Goal: Information Seeking & Learning: Find specific page/section

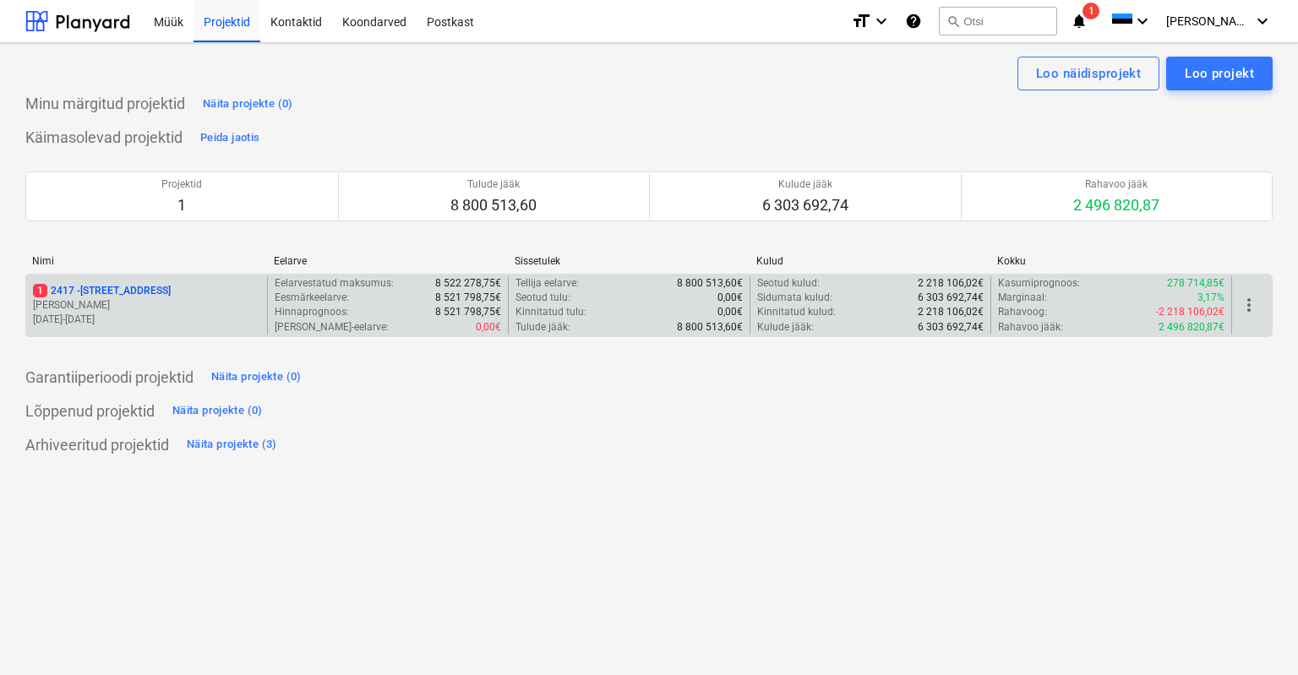
click at [85, 289] on p "1 [STREET_ADDRESS]" at bounding box center [102, 291] width 138 height 14
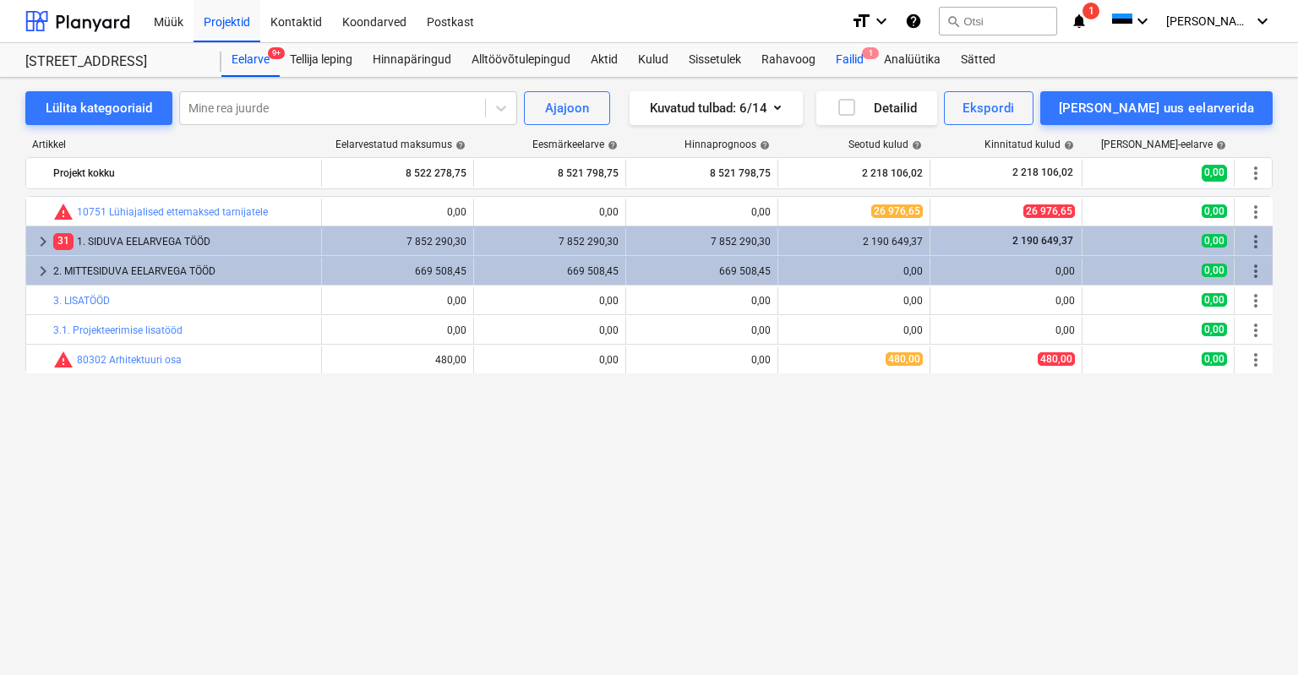
click at [862, 57] on div "Failid 1" at bounding box center [849, 60] width 48 height 34
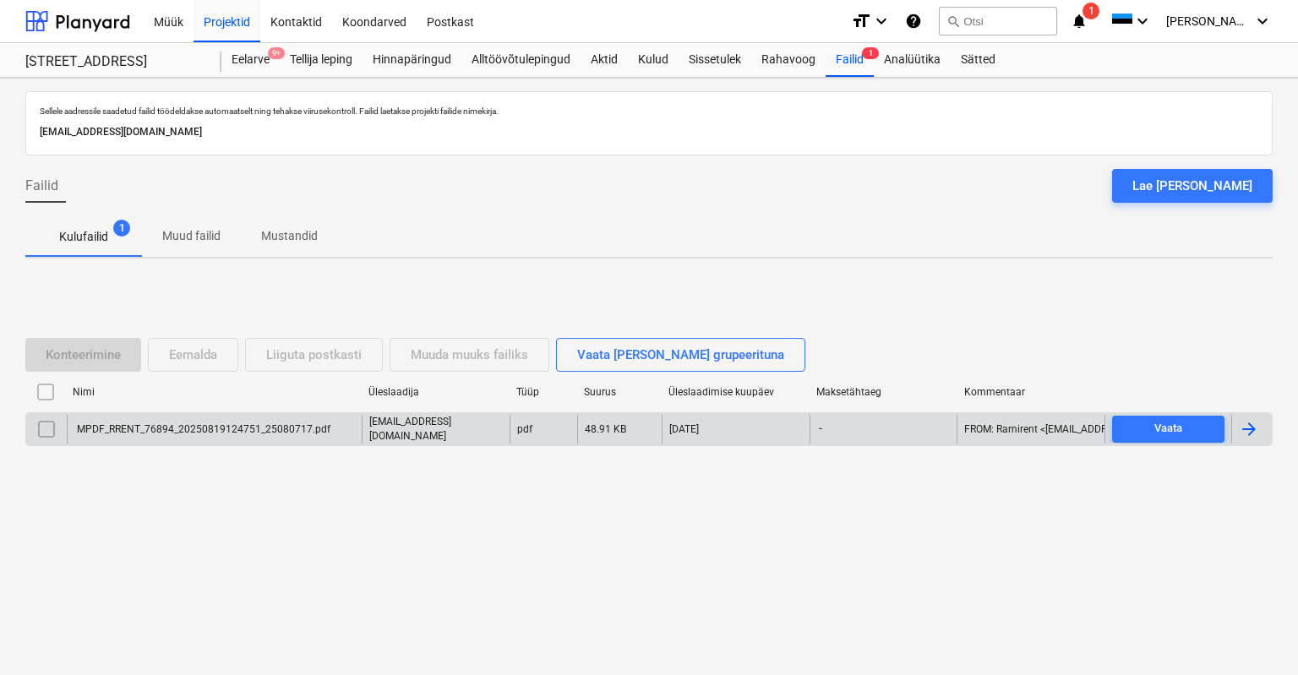
click at [235, 427] on div "MPDF_RRENT_76894_20250819124751_25080717.pdf" at bounding box center [202, 429] width 256 height 12
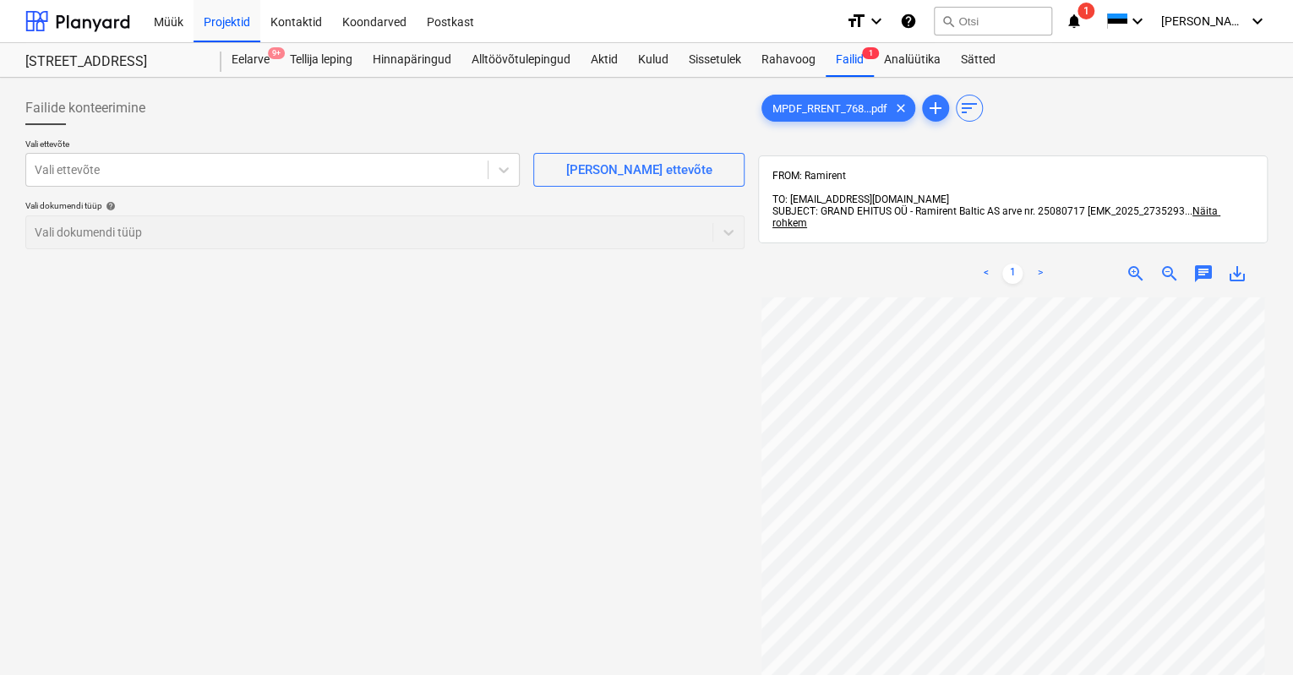
scroll to position [95, 0]
click at [174, 175] on div at bounding box center [257, 169] width 444 height 17
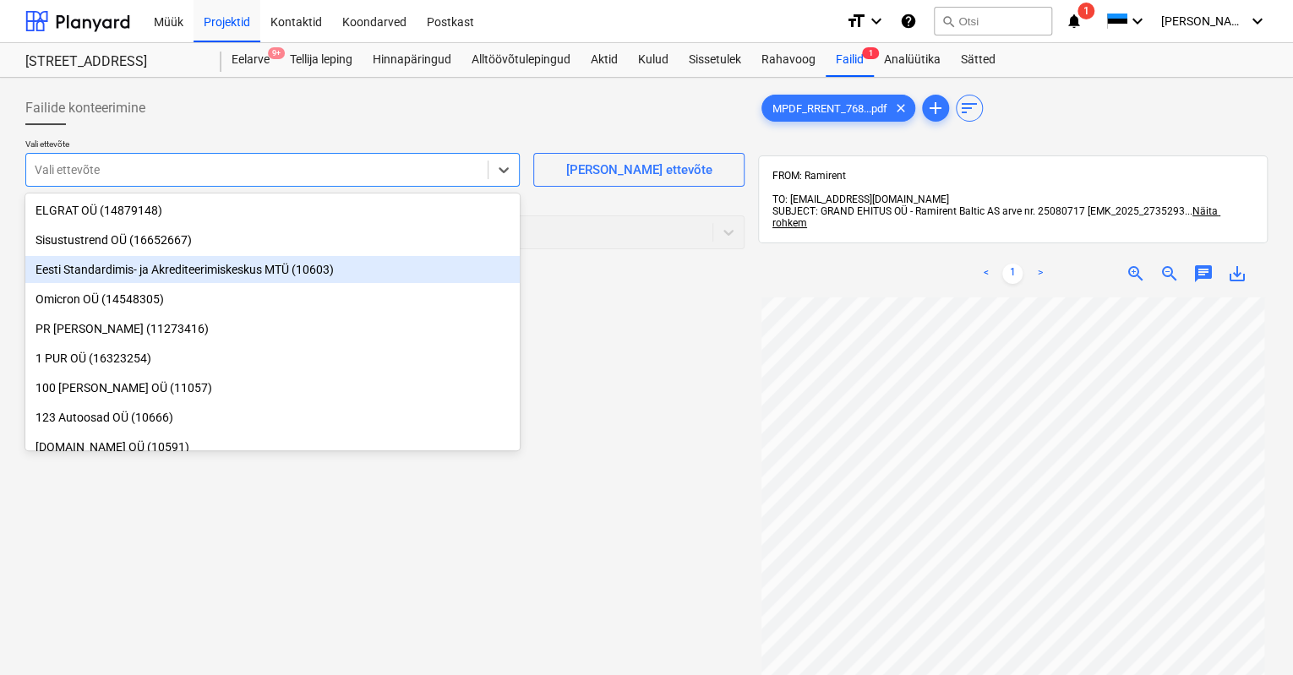
scroll to position [10, 0]
click at [565, 466] on div "Failide konteerimine Vali ettevõte option Eesti Standardimis- ja Akrediteerimis…" at bounding box center [385, 507] width 733 height 847
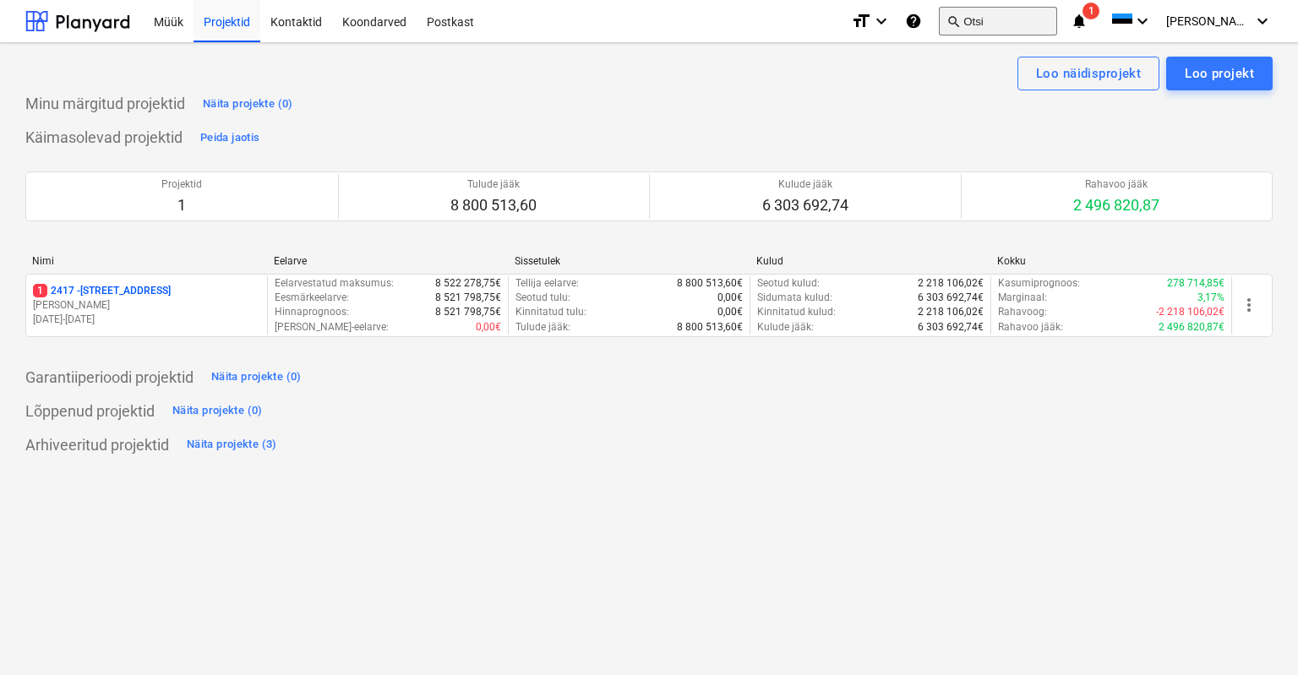
click at [1038, 16] on button "search Otsi" at bounding box center [998, 21] width 118 height 29
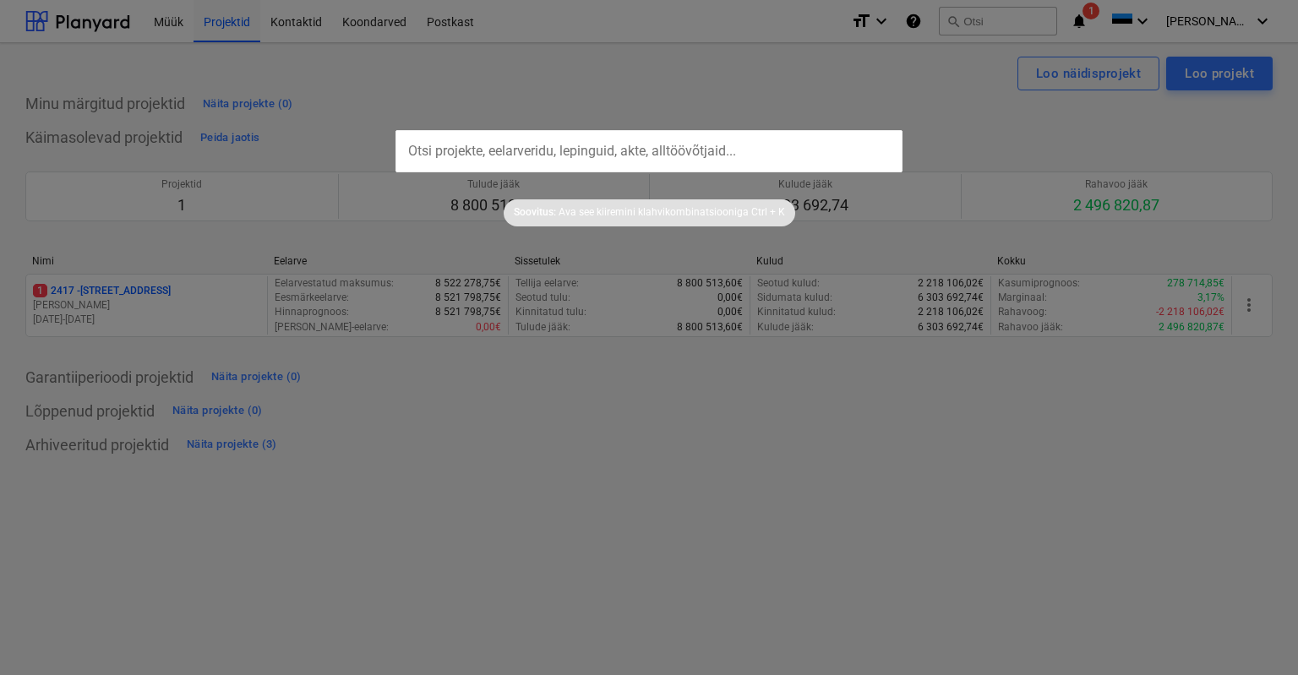
click at [638, 144] on input "text" at bounding box center [648, 151] width 507 height 42
click at [575, 156] on input "text" at bounding box center [648, 151] width 507 height 42
click at [604, 150] on input "text" at bounding box center [648, 151] width 507 height 42
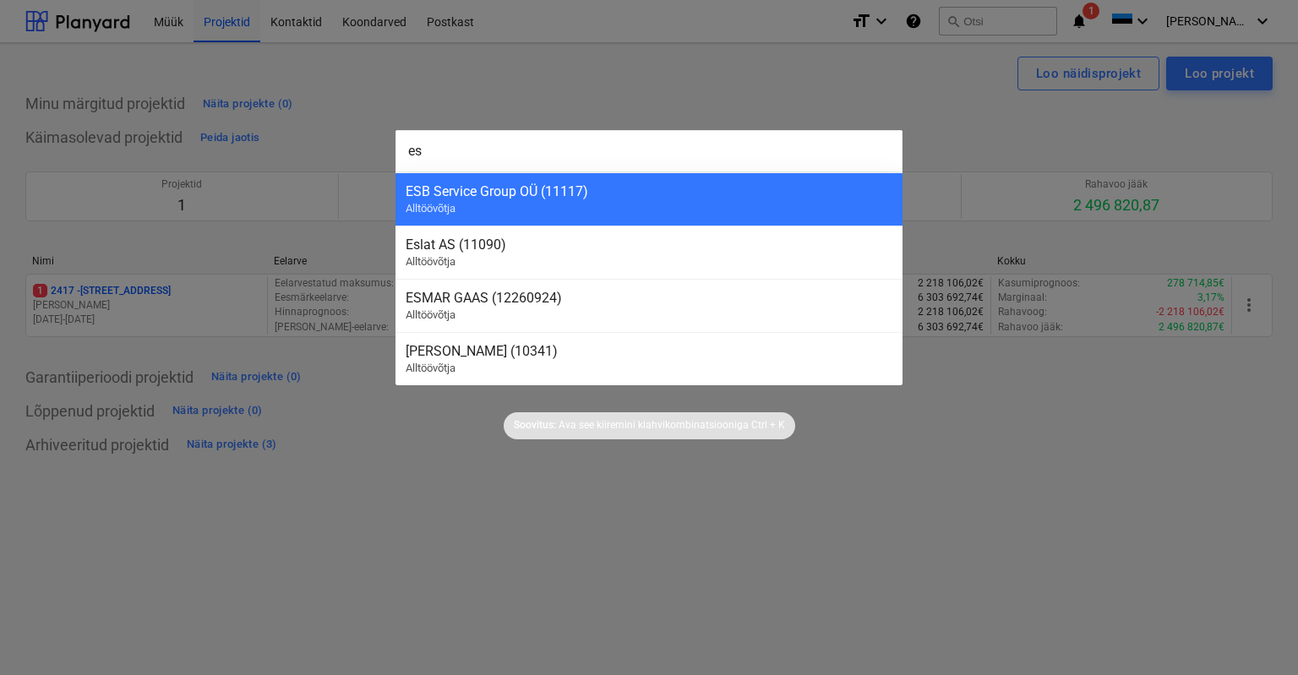
type input "e"
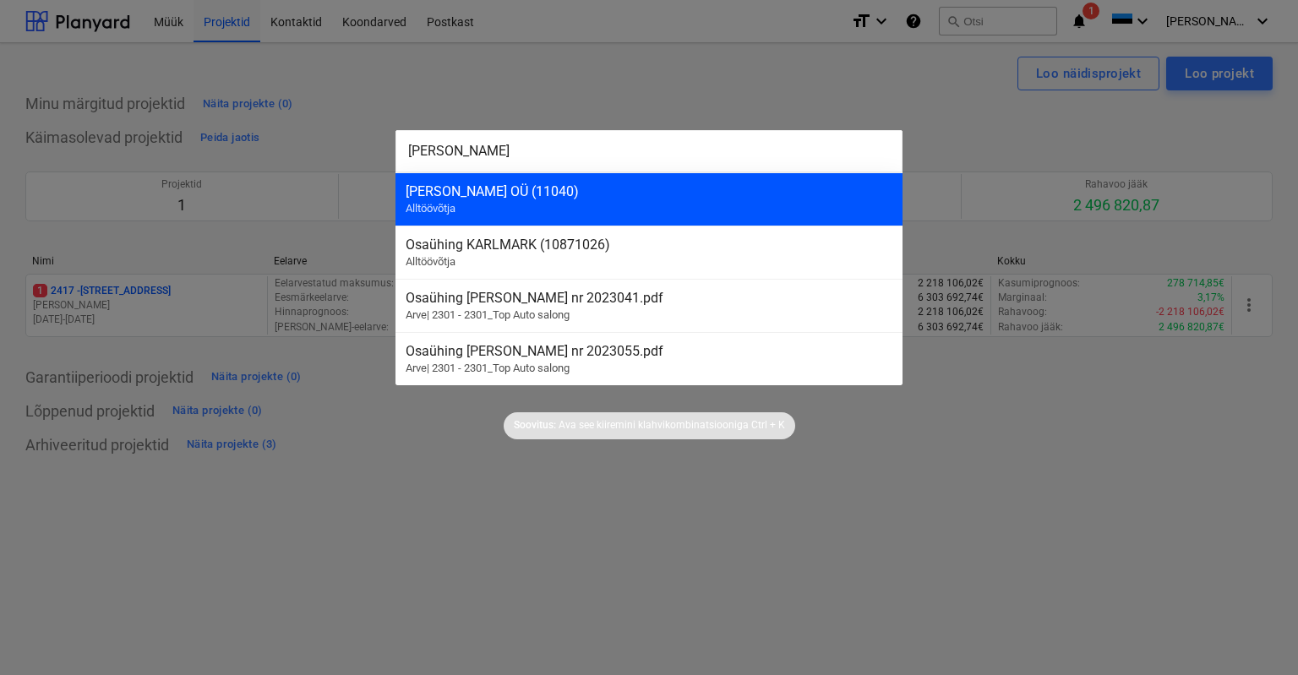
type input "[PERSON_NAME]"
click at [449, 195] on div "[PERSON_NAME] OÜ (11040)" at bounding box center [649, 191] width 487 height 16
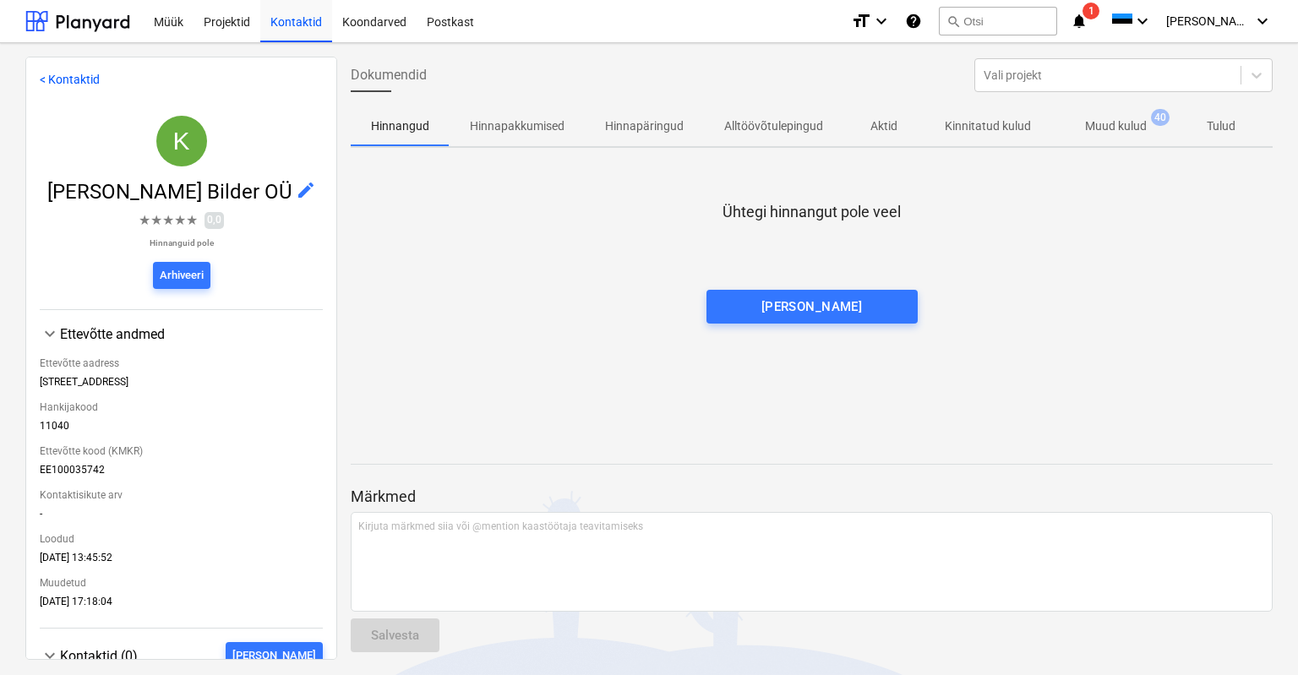
click at [1130, 123] on p "Muud kulud" at bounding box center [1116, 126] width 62 height 18
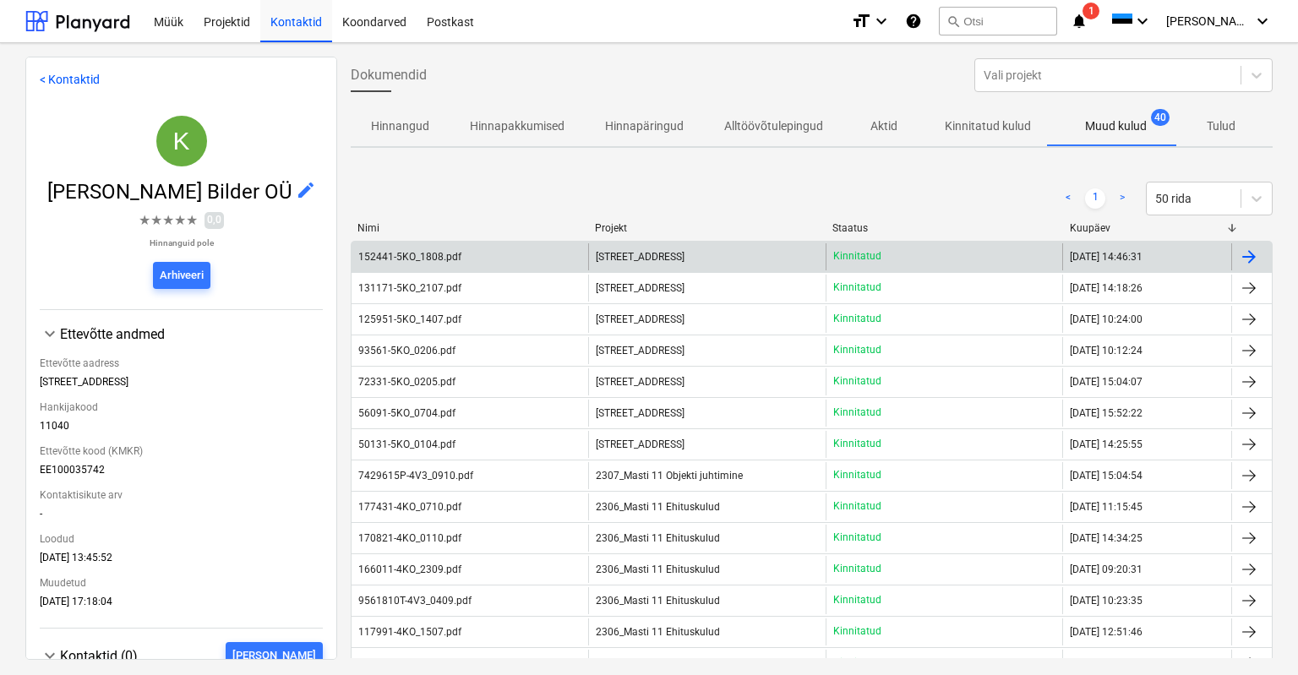
click at [400, 257] on div "152441-5KO_1808.pdf" at bounding box center [409, 257] width 103 height 12
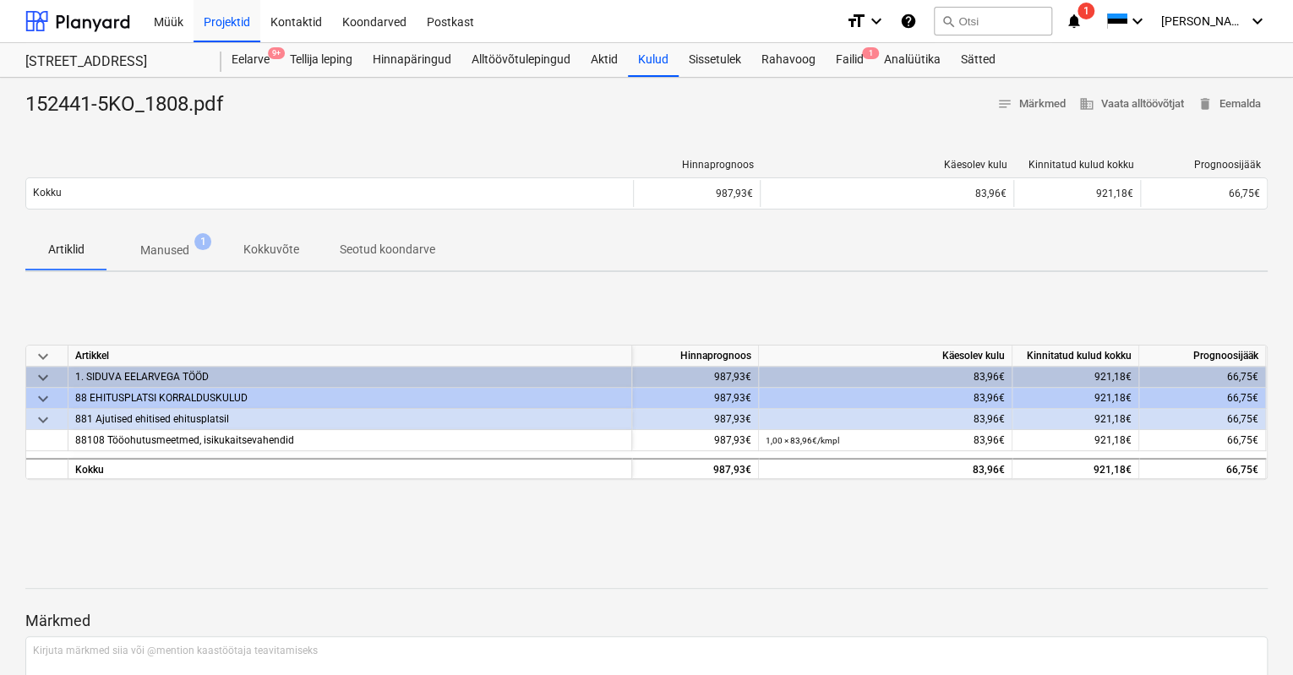
click at [159, 250] on p "Manused" at bounding box center [164, 251] width 49 height 18
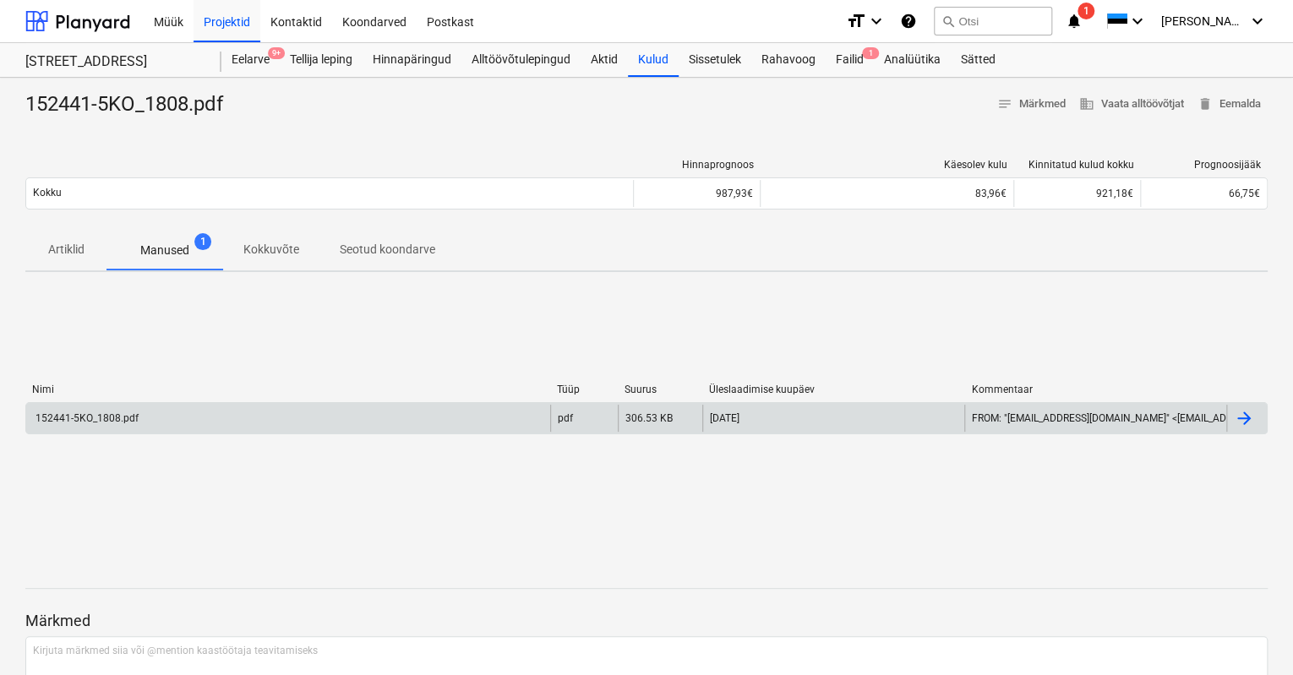
click at [95, 412] on div "152441-5KO_1808.pdf" at bounding box center [86, 418] width 106 height 12
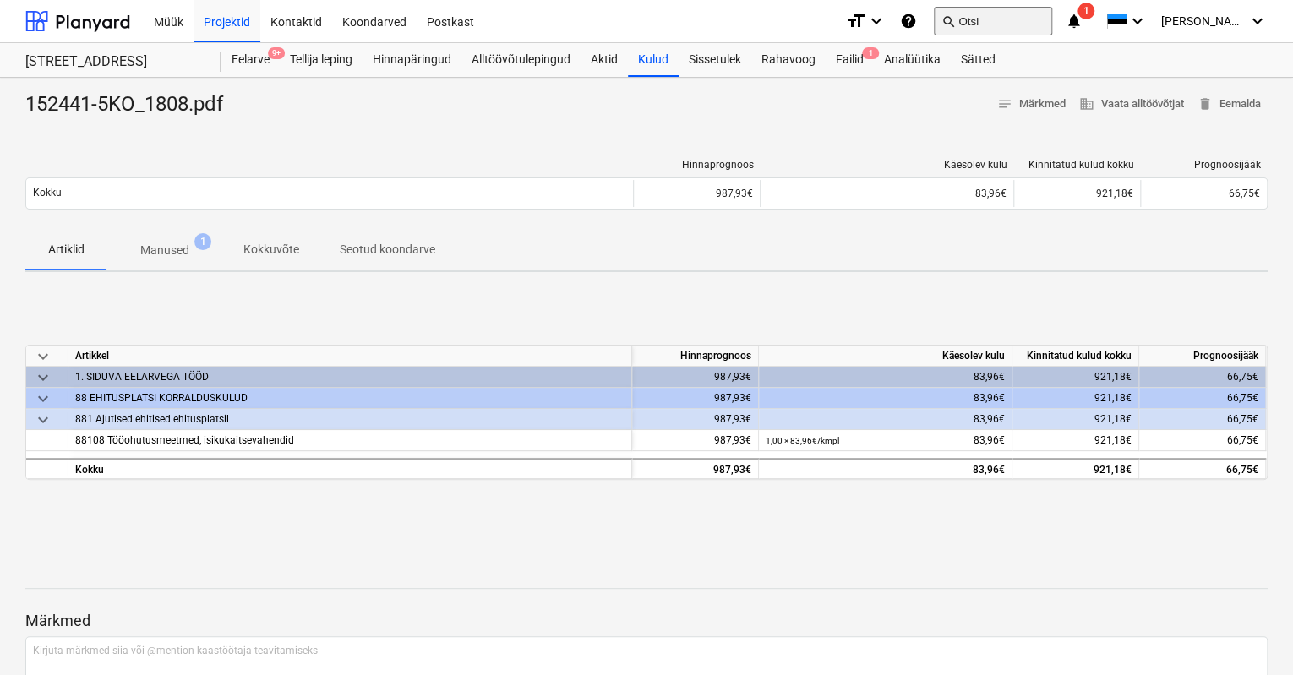
click at [1024, 16] on button "search Otsi" at bounding box center [993, 21] width 118 height 29
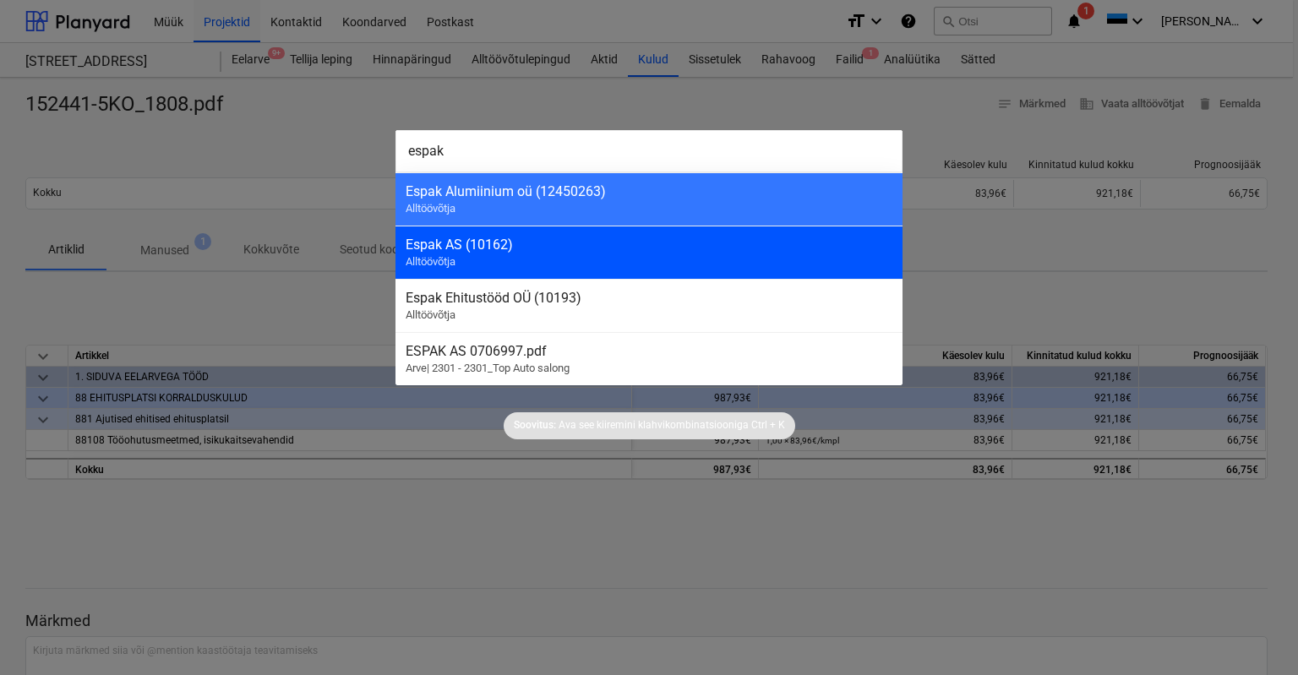
type input "espak"
click at [488, 242] on div "Espak AS (10162)" at bounding box center [649, 245] width 487 height 16
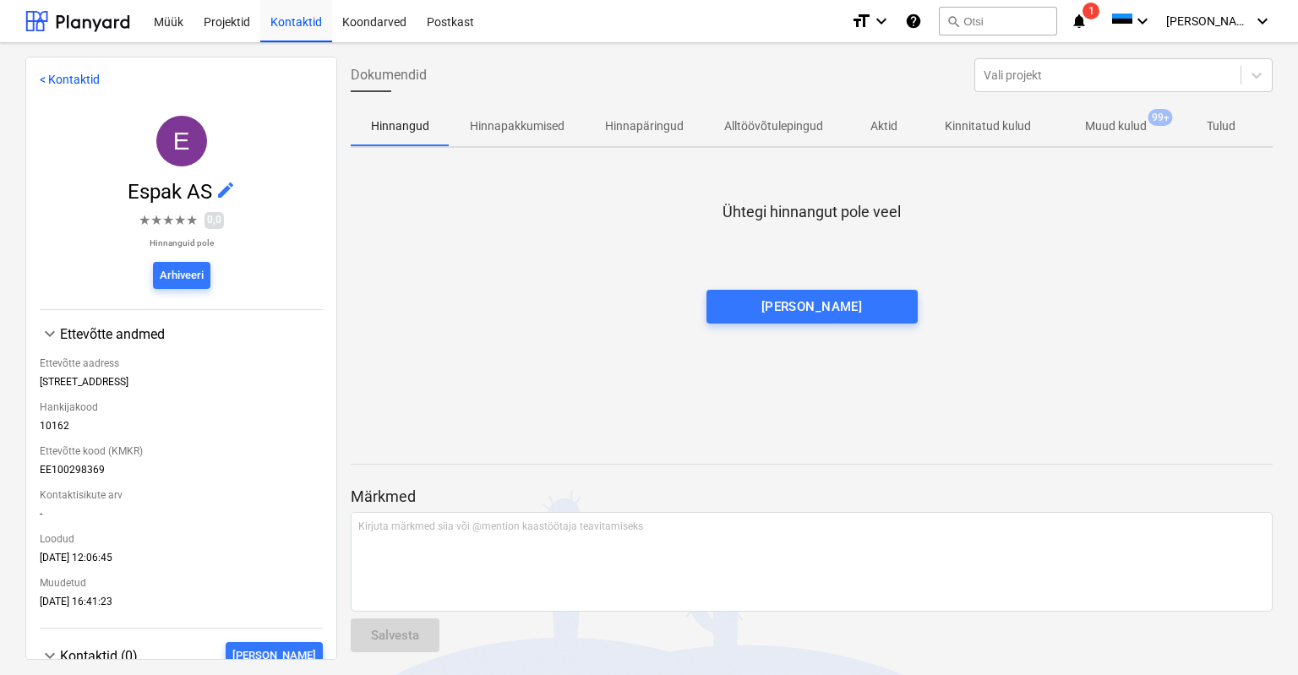
click at [1103, 123] on p "Muud kulud" at bounding box center [1116, 126] width 62 height 18
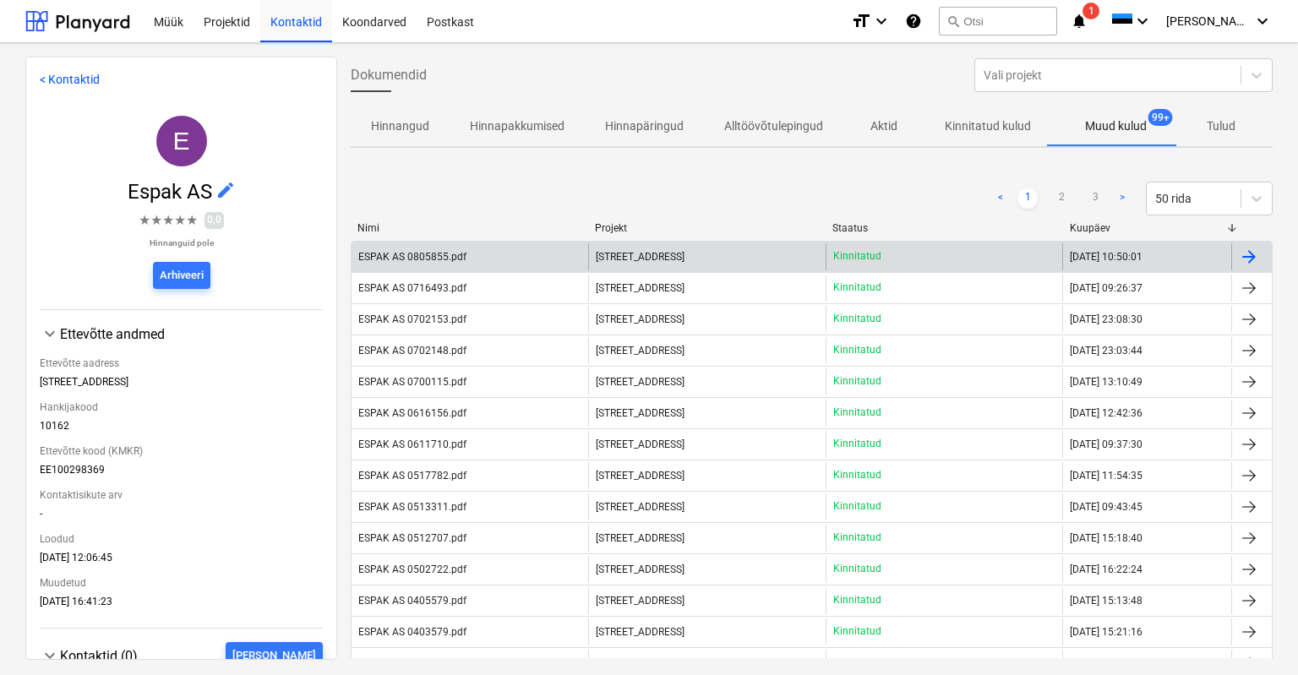
click at [405, 260] on div "ESPAK AS 0805855.pdf" at bounding box center [412, 257] width 108 height 12
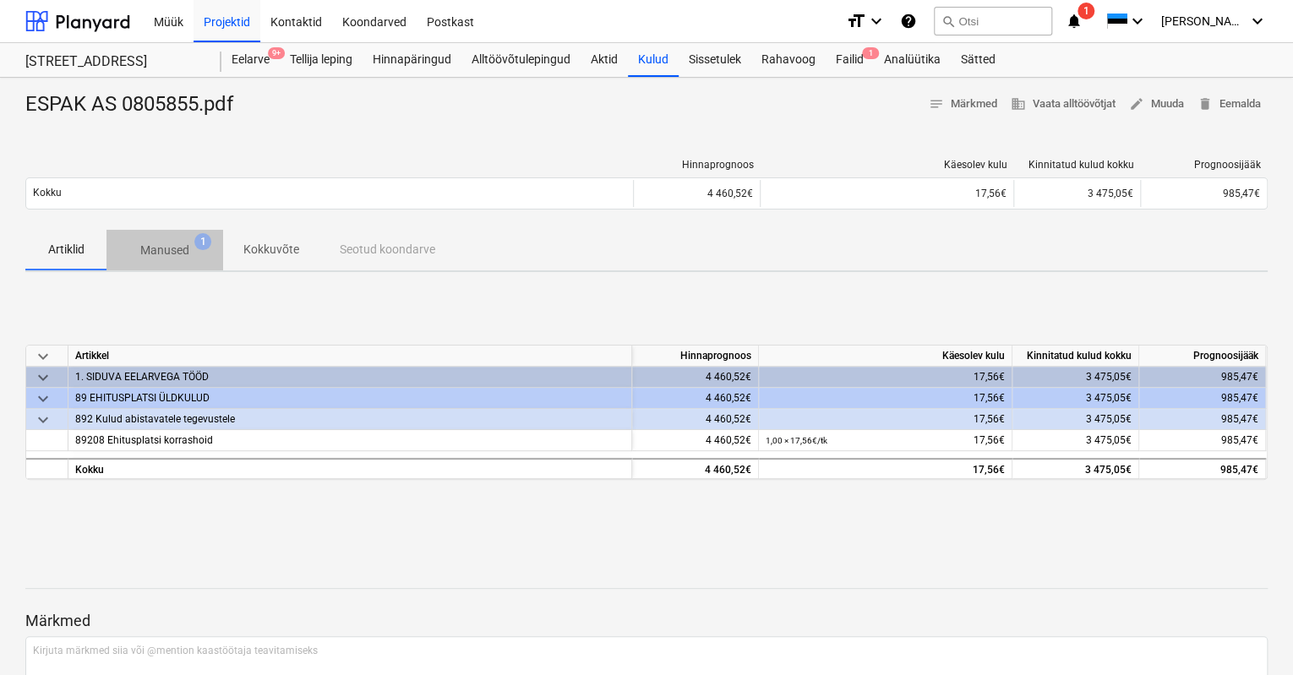
click at [157, 253] on p "Manused" at bounding box center [164, 251] width 49 height 18
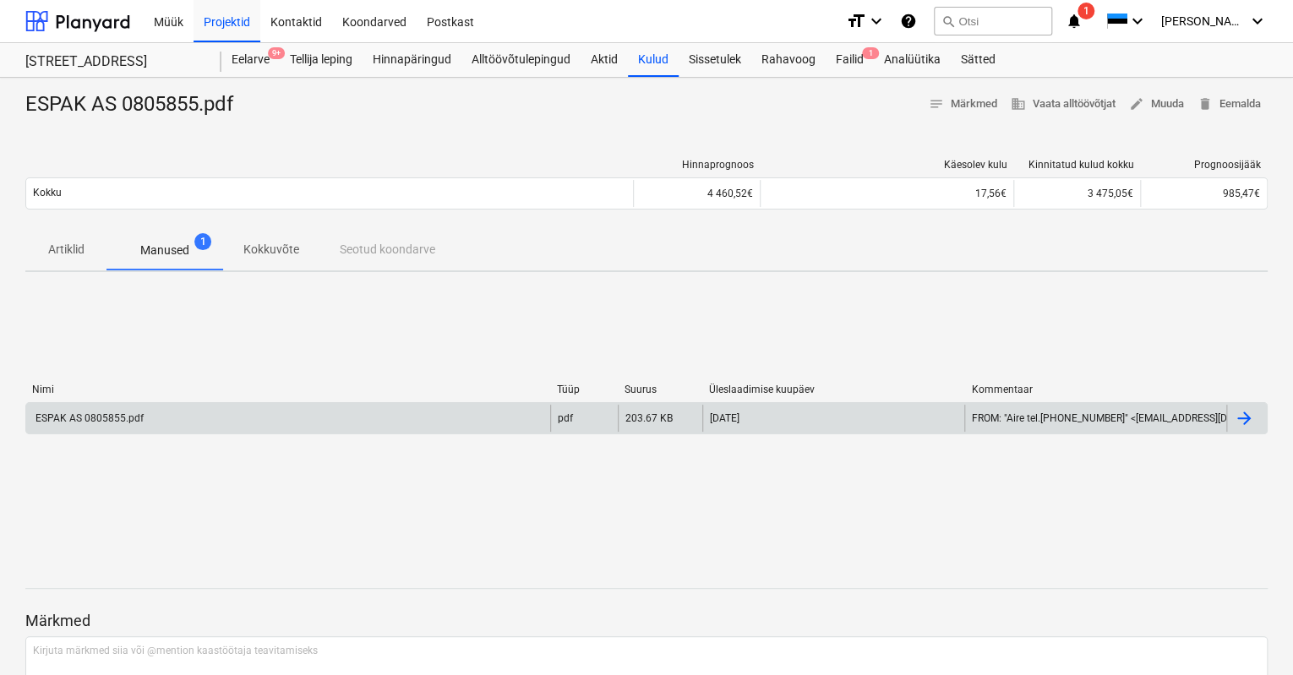
click at [128, 419] on div "ESPAK AS 0805855.pdf" at bounding box center [88, 418] width 111 height 12
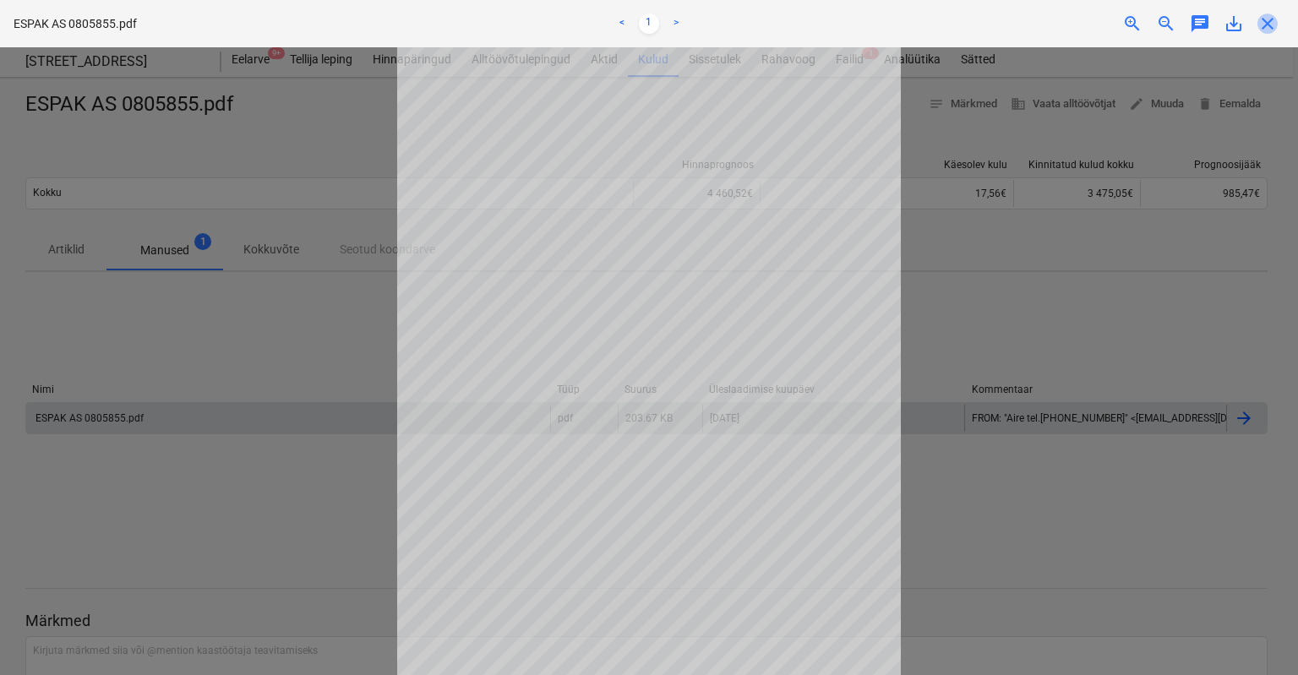
click at [1269, 19] on span "close" at bounding box center [1267, 24] width 20 height 20
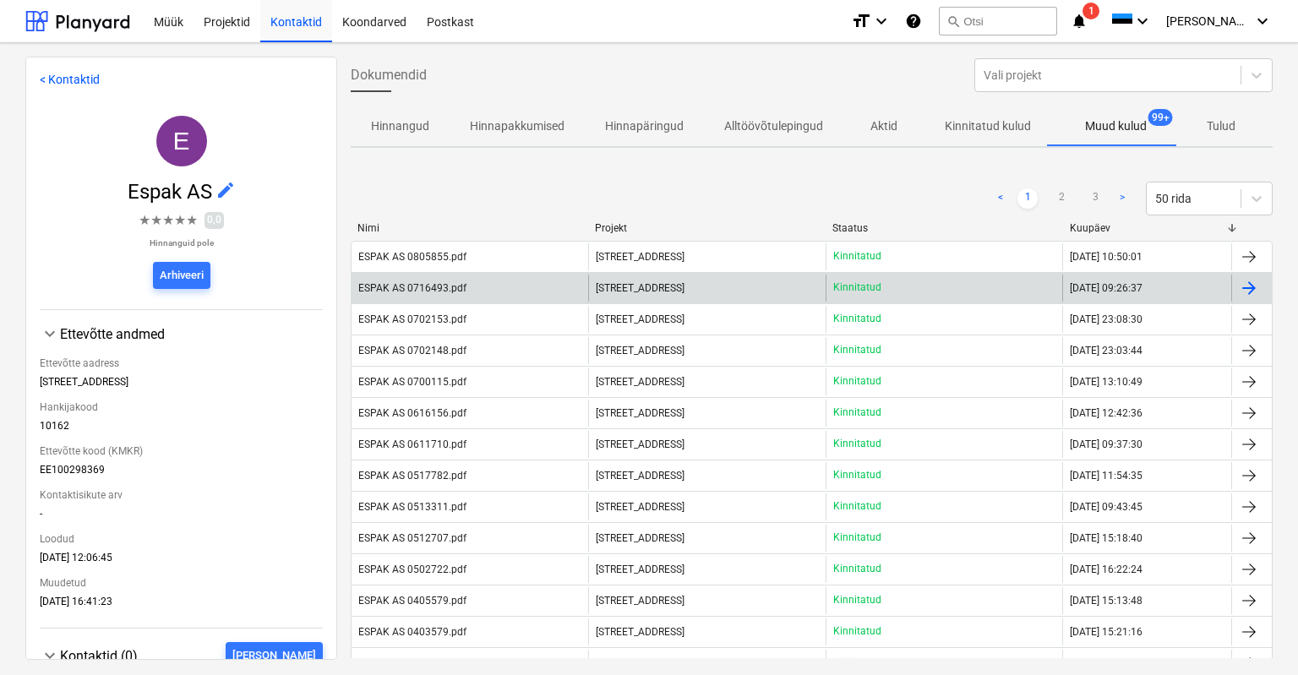
click at [458, 287] on div "ESPAK AS 0716493.pdf" at bounding box center [412, 288] width 108 height 12
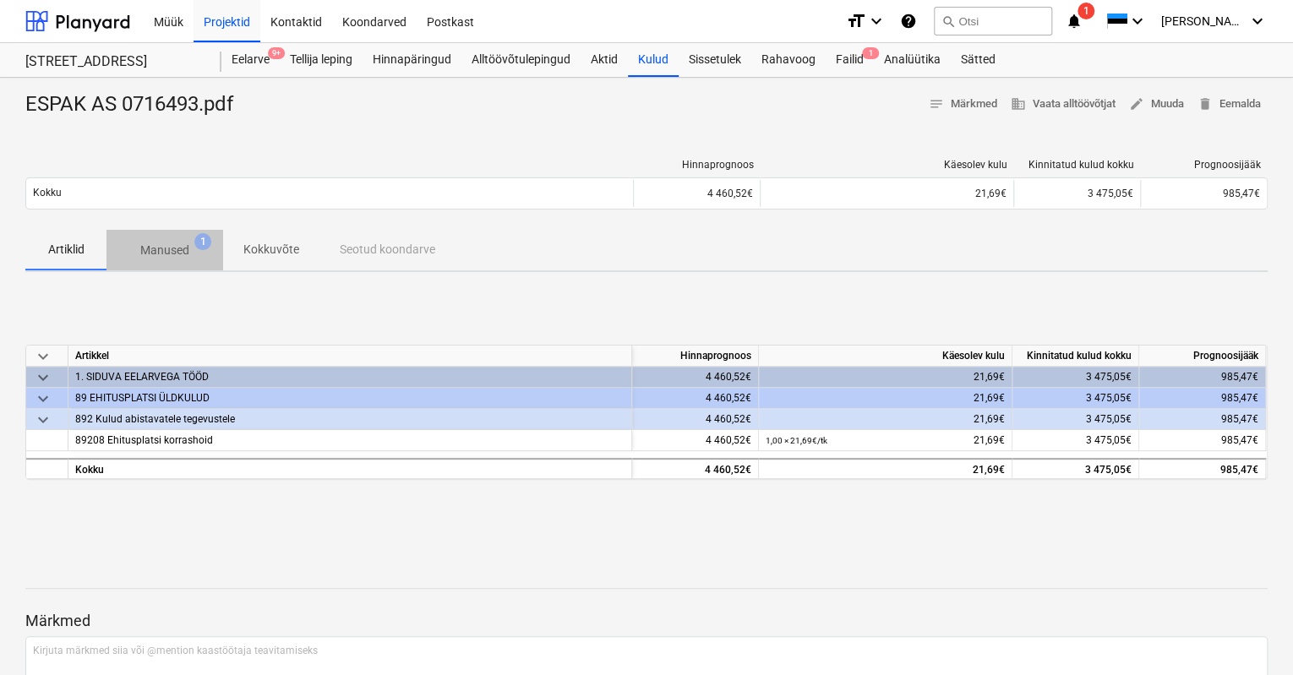
click at [162, 253] on p "Manused" at bounding box center [164, 251] width 49 height 18
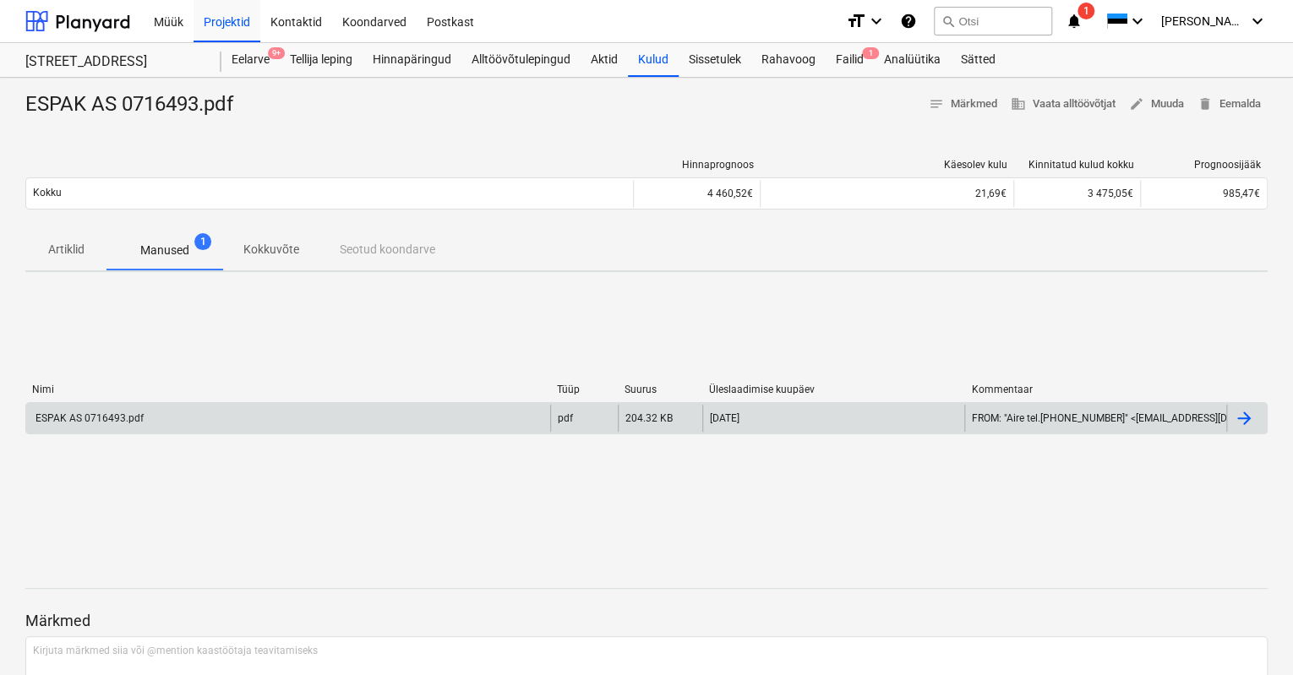
click at [123, 417] on div "ESPAK AS 0716493.pdf" at bounding box center [88, 418] width 111 height 12
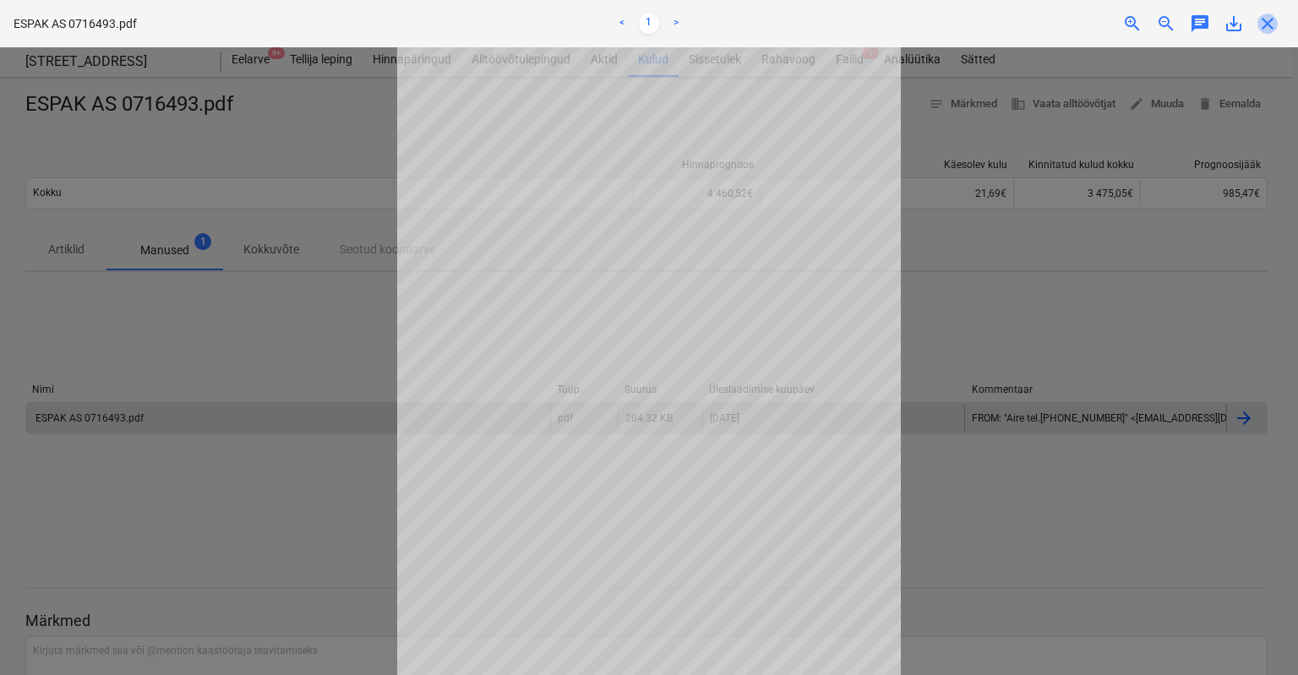
click at [1267, 22] on span "close" at bounding box center [1267, 24] width 20 height 20
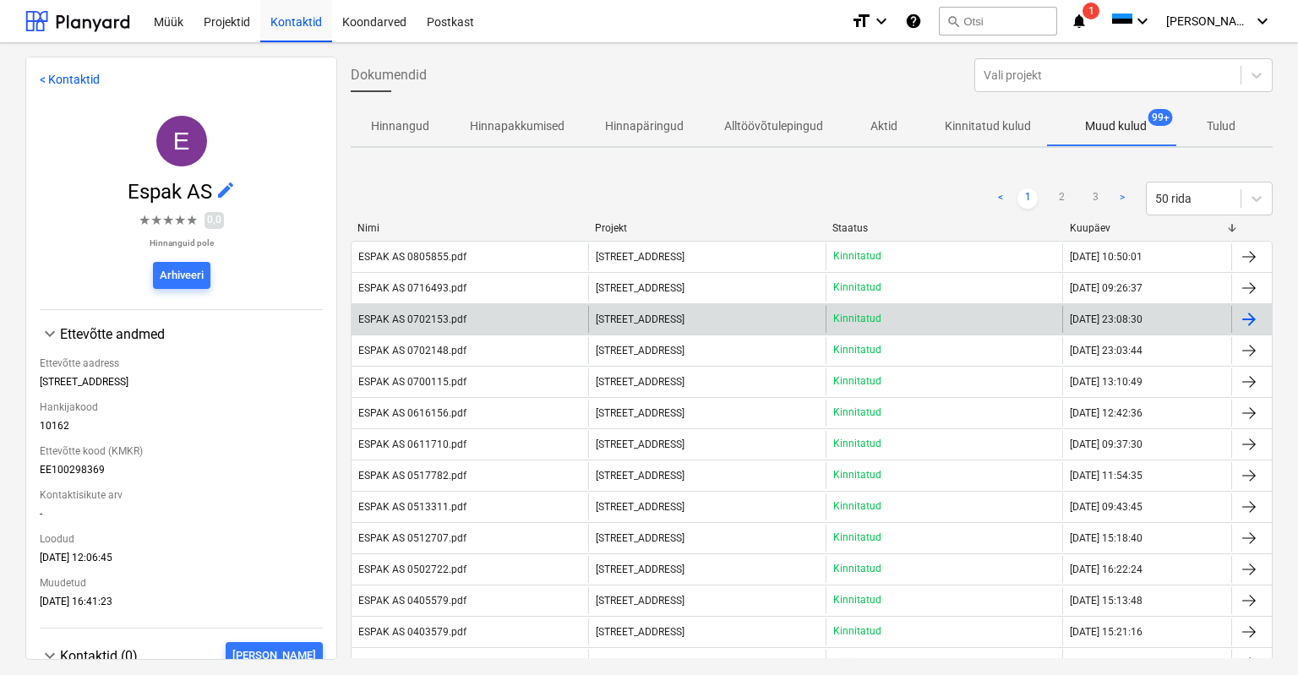
click at [385, 316] on div "ESPAK AS 0702153.pdf" at bounding box center [412, 319] width 108 height 12
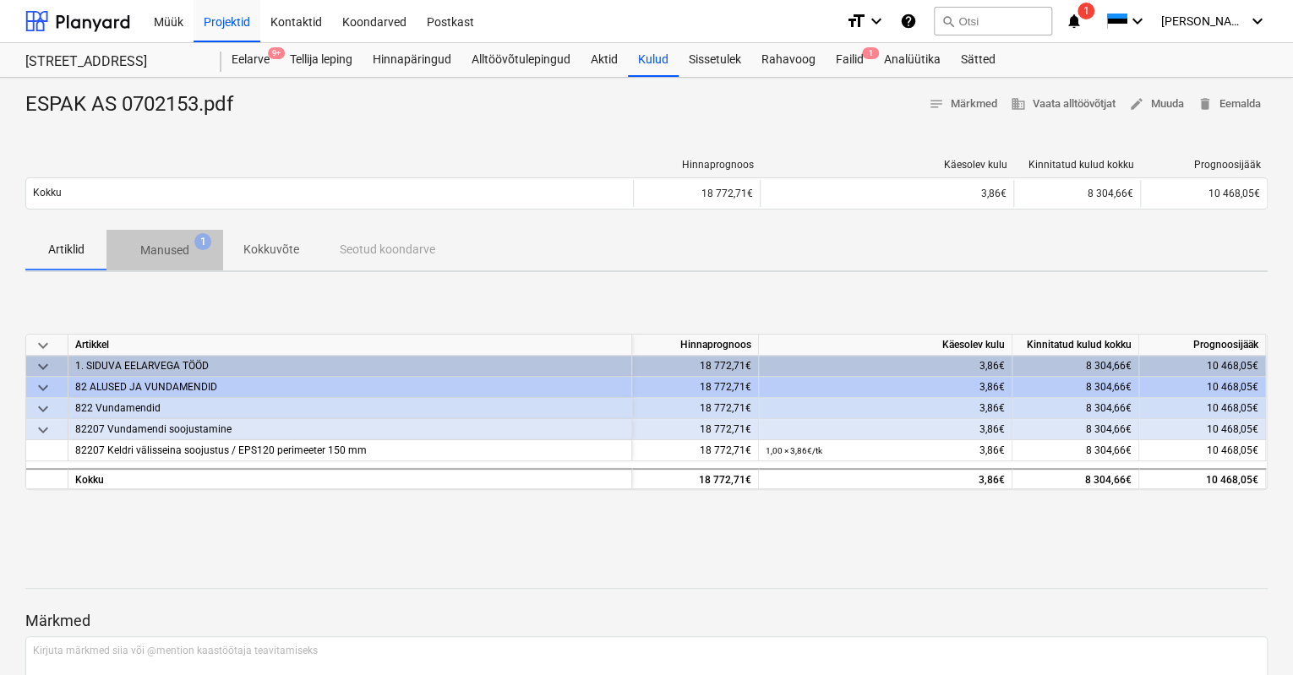
click at [176, 242] on p "Manused" at bounding box center [164, 251] width 49 height 18
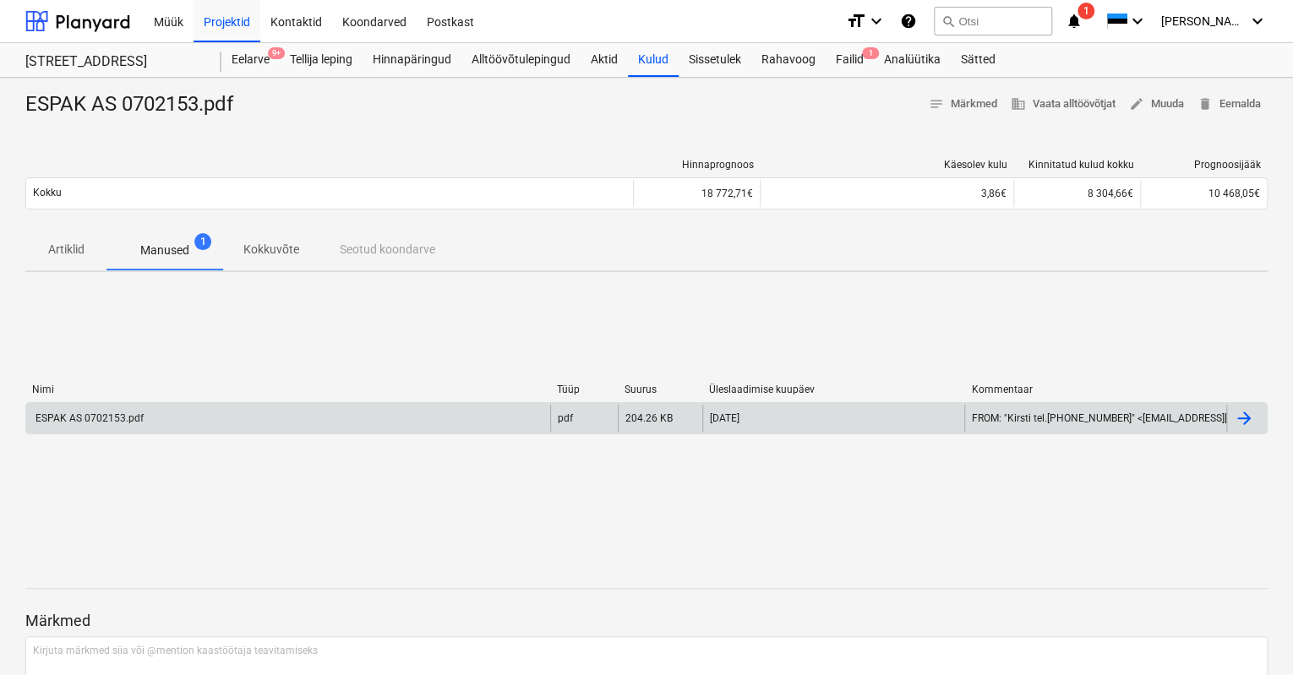
click at [83, 416] on div "ESPAK AS 0702153.pdf" at bounding box center [88, 418] width 111 height 12
